Goal: Find specific page/section: Find specific page/section

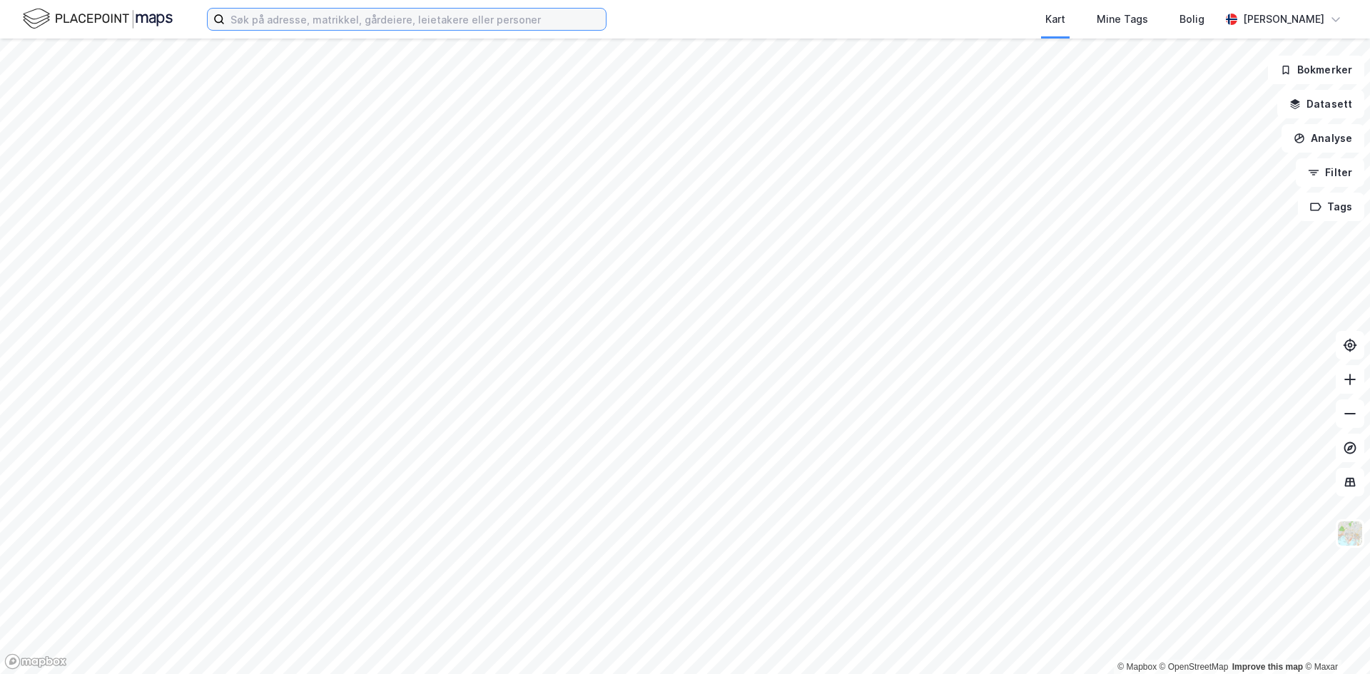
click at [241, 16] on input at bounding box center [415, 19] width 381 height 21
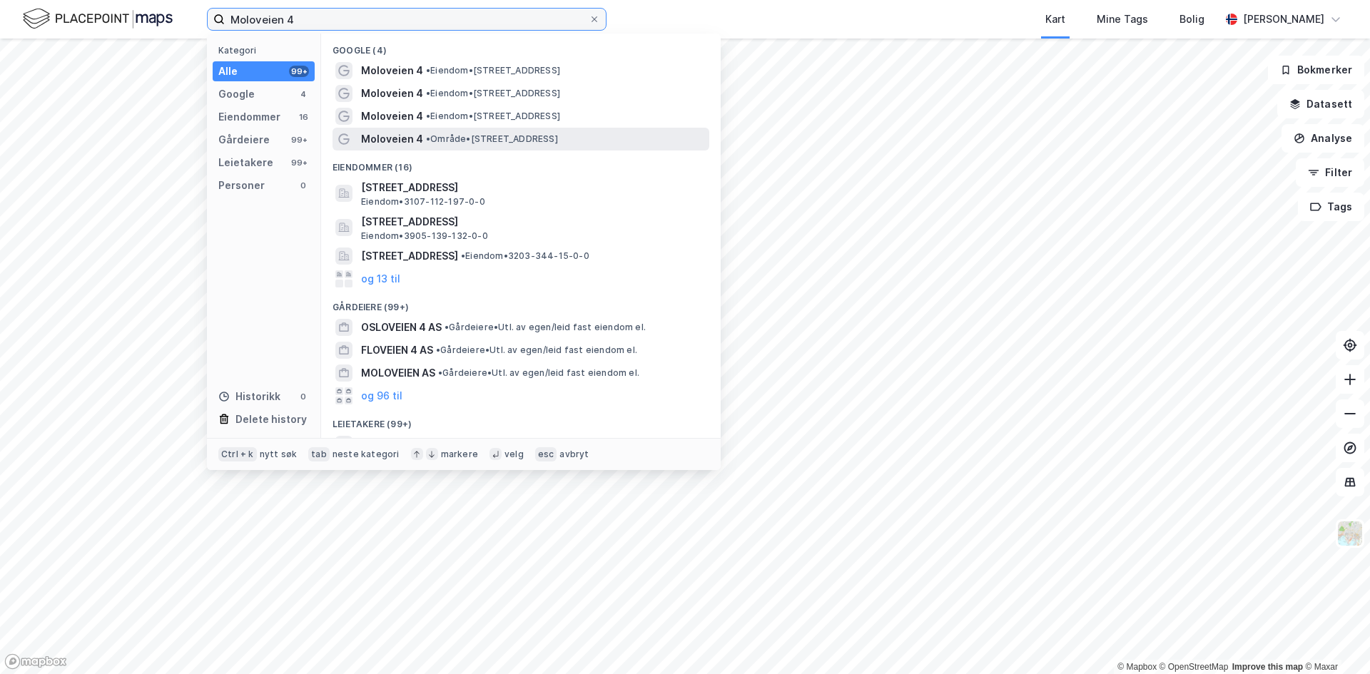
type input "Moloveien 4"
click at [397, 146] on span "Moloveien 4" at bounding box center [392, 139] width 62 height 17
